Goal: Check status: Check status

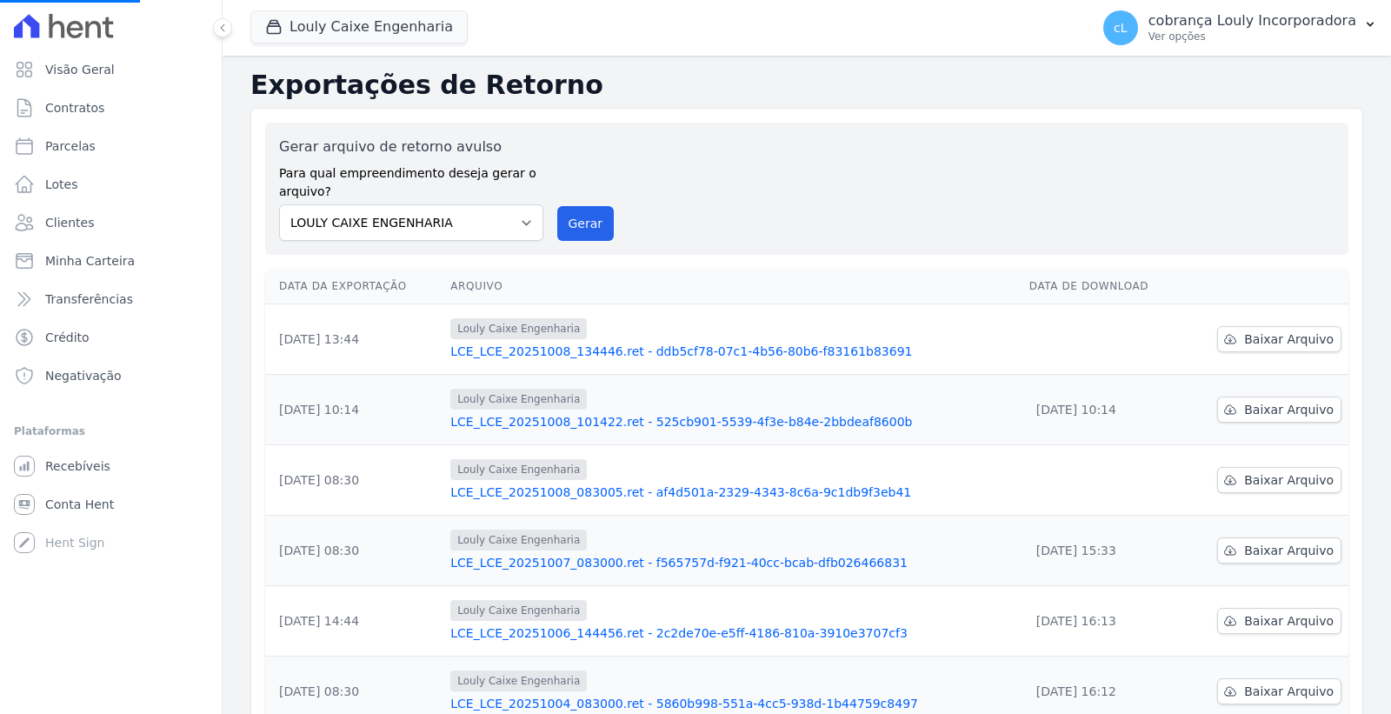
select select
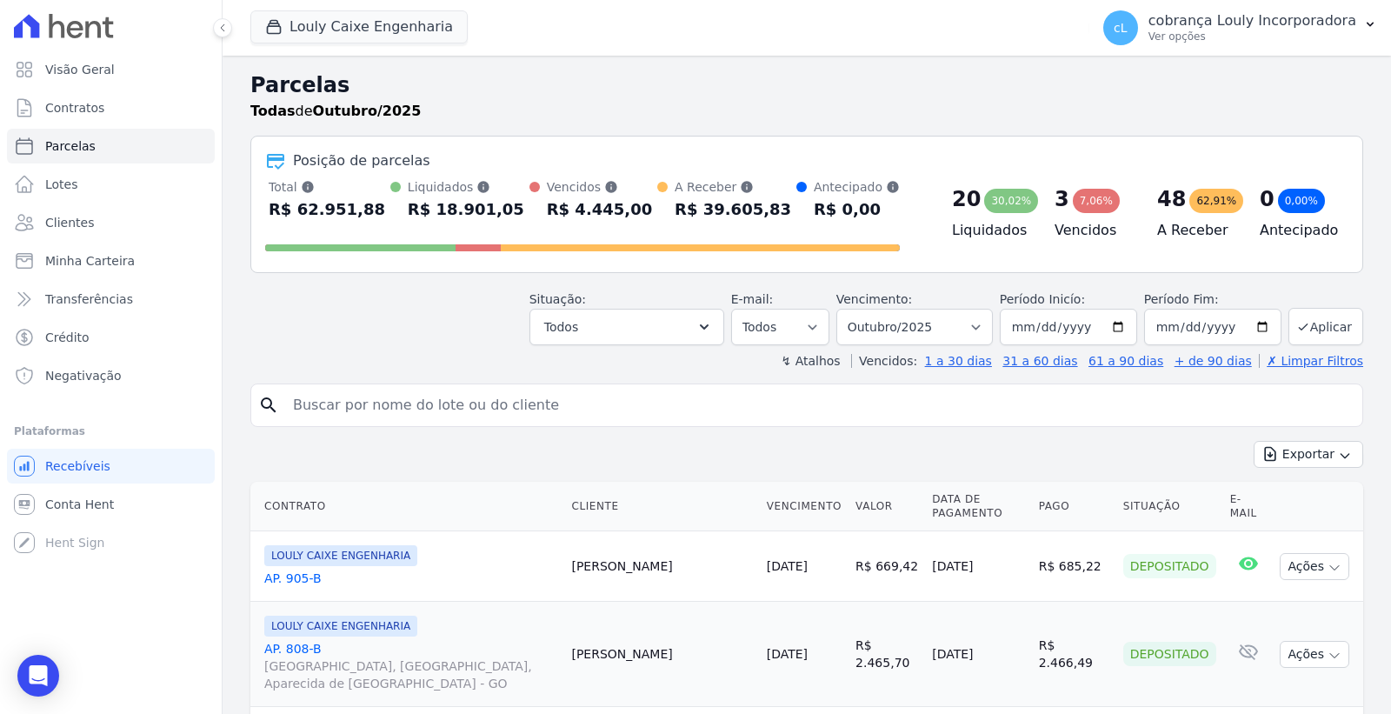
click at [404, 398] on input "search" at bounding box center [819, 405] width 1073 height 35
paste input "[PERSON_NAME] [PERSON_NAME]"
type input "[PERSON_NAME] [PERSON_NAME]"
select select
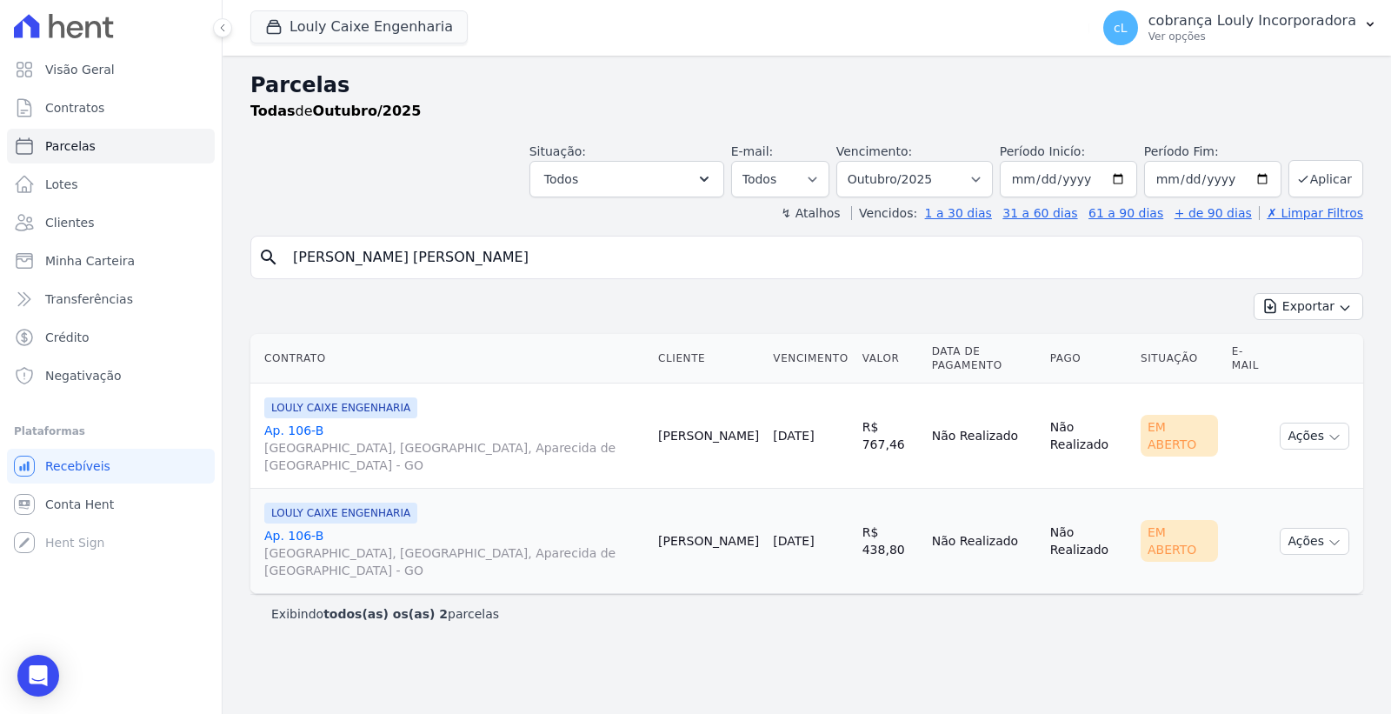
click at [299, 422] on link "Ap. 106-[GEOGRAPHIC_DATA], [GEOGRAPHIC_DATA], Aparecida de [GEOGRAPHIC_DATA]" at bounding box center [454, 448] width 380 height 52
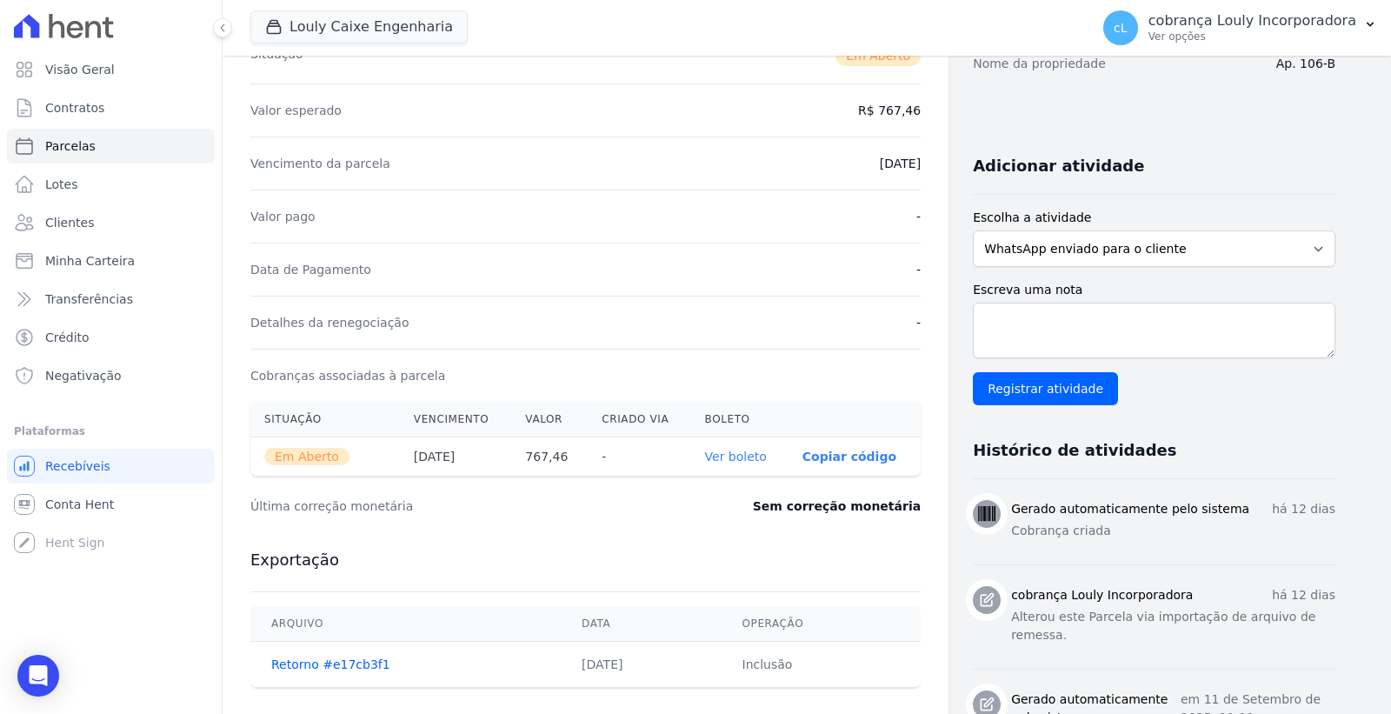
scroll to position [386, 0]
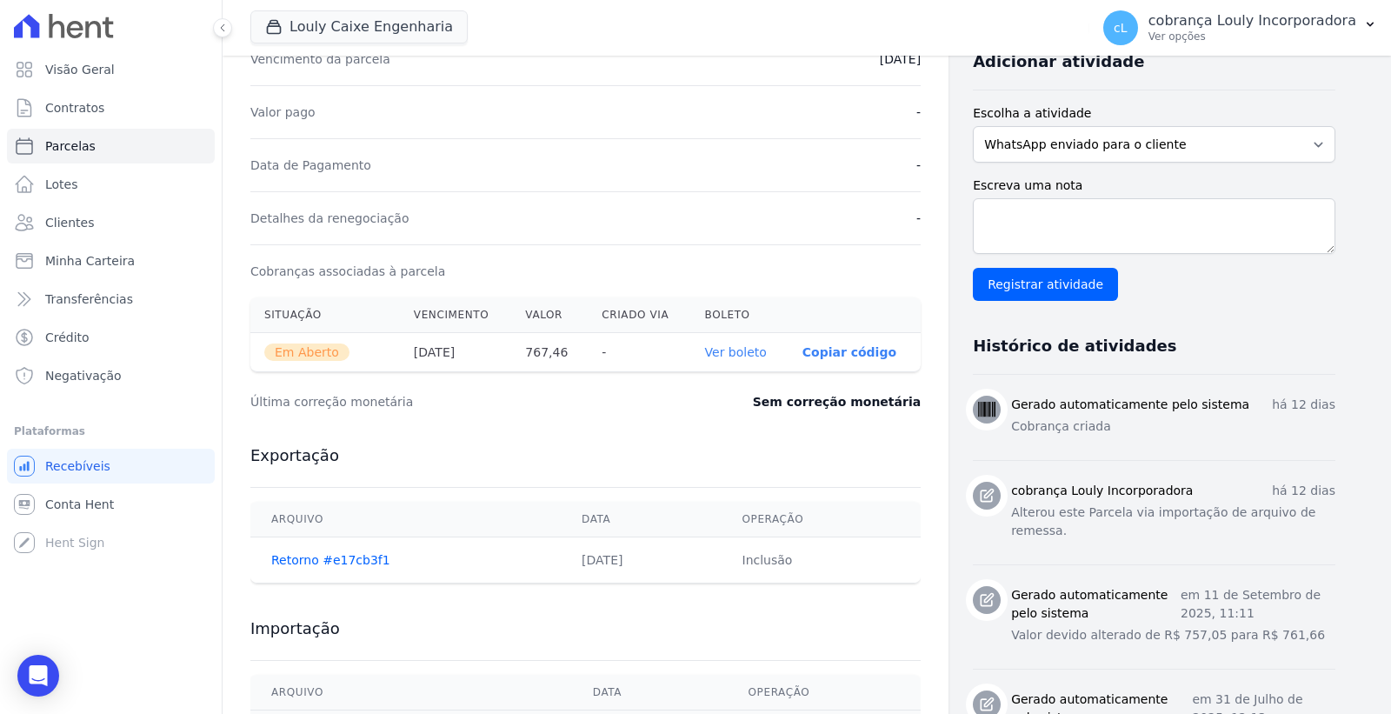
click at [744, 354] on link "Ver boleto" at bounding box center [736, 352] width 62 height 14
select select
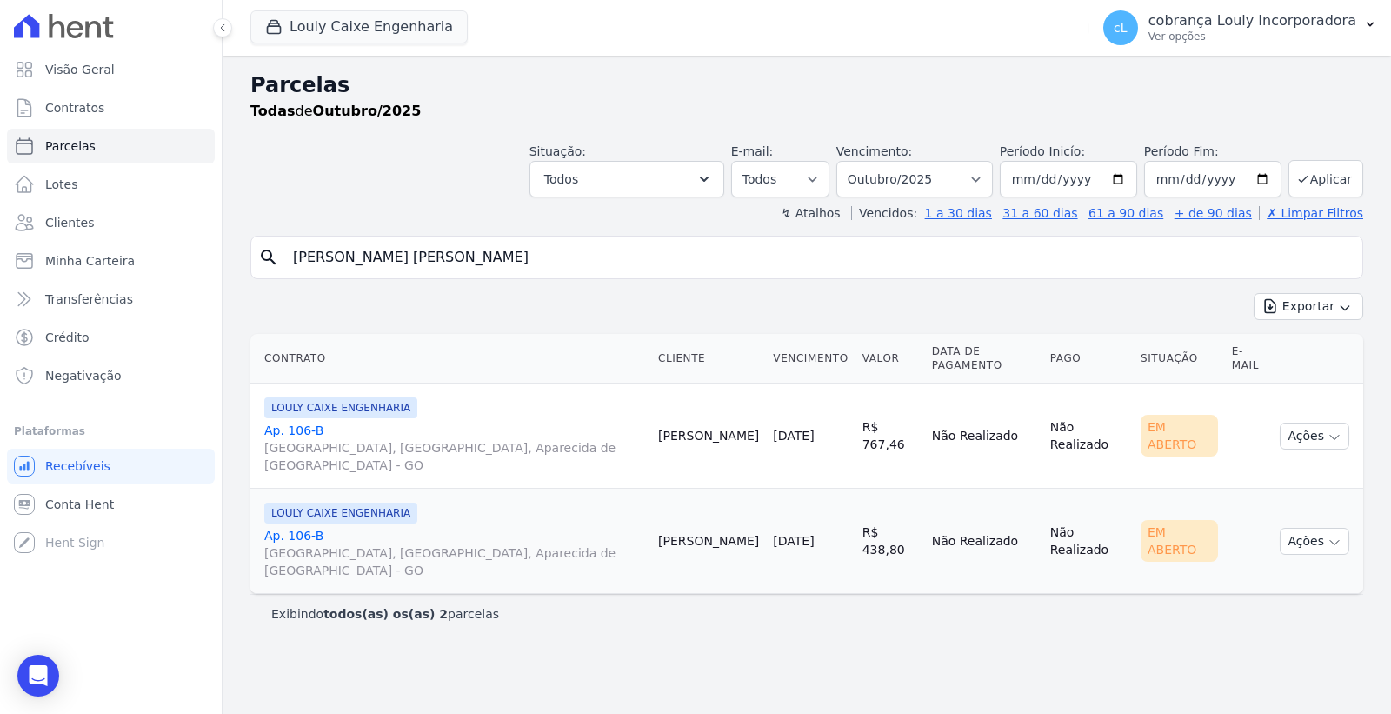
click at [303, 527] on link "Ap. 106-[GEOGRAPHIC_DATA], [GEOGRAPHIC_DATA], Aparecida de [GEOGRAPHIC_DATA]" at bounding box center [454, 553] width 380 height 52
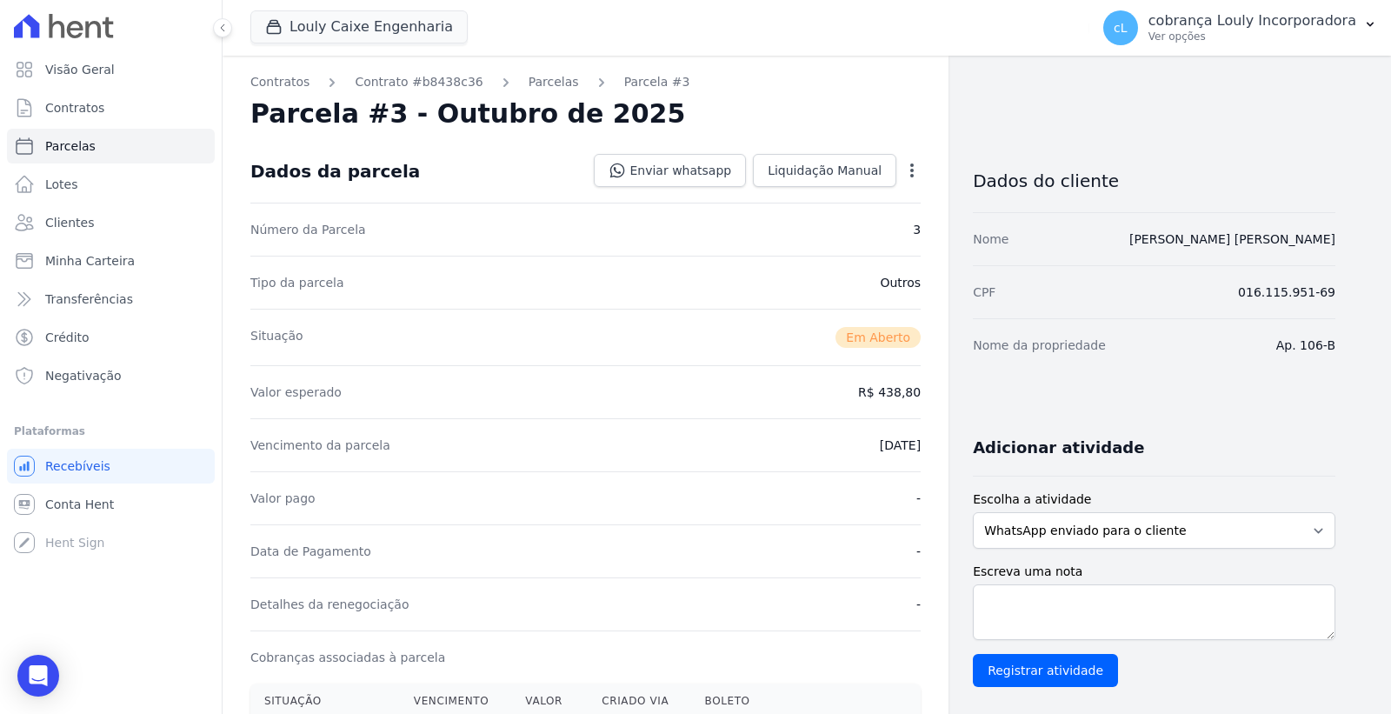
scroll to position [193, 0]
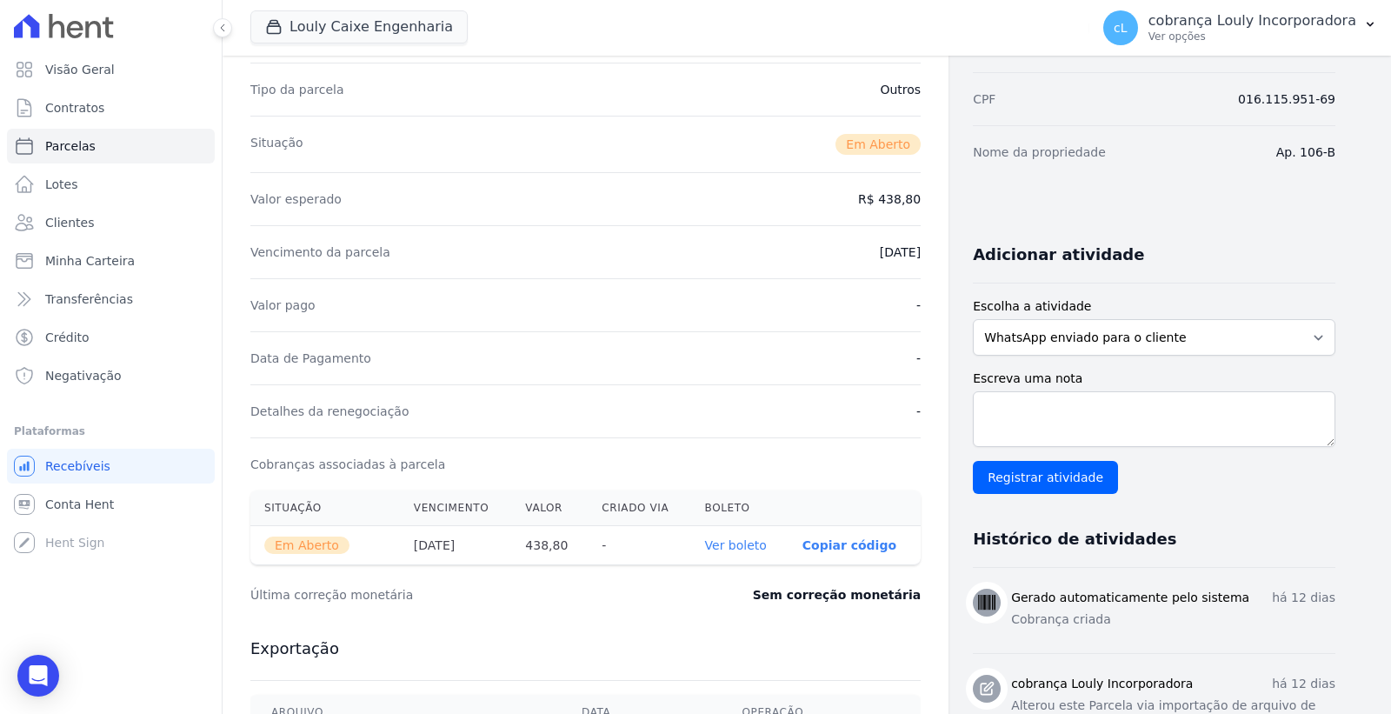
click at [741, 549] on link "Ver boleto" at bounding box center [736, 545] width 62 height 14
